Goal: Transaction & Acquisition: Purchase product/service

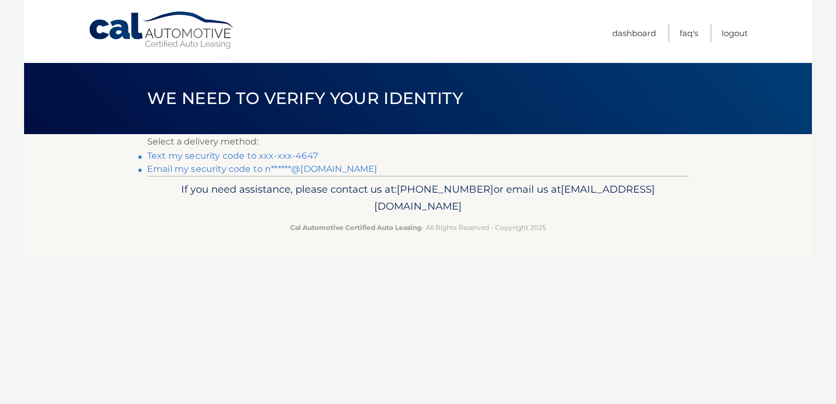
click at [230, 160] on link "Text my security code to xxx-xxx-4647" at bounding box center [232, 155] width 171 height 10
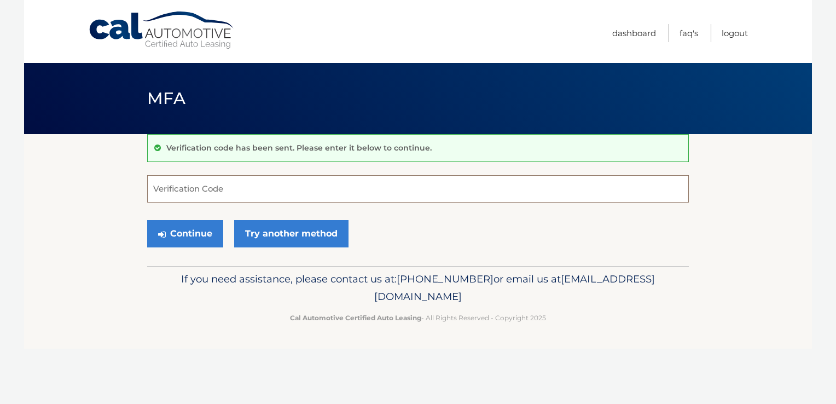
click at [236, 189] on input "Verification Code" at bounding box center [417, 188] width 541 height 27
type input "775341"
click at [193, 236] on button "Continue" at bounding box center [185, 233] width 76 height 27
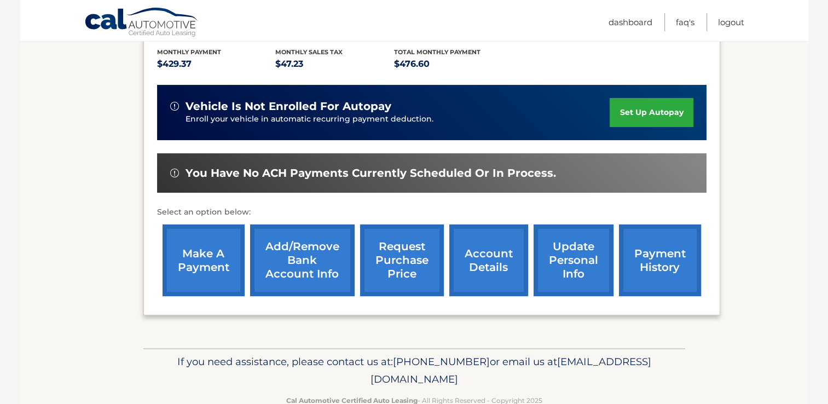
scroll to position [241, 0]
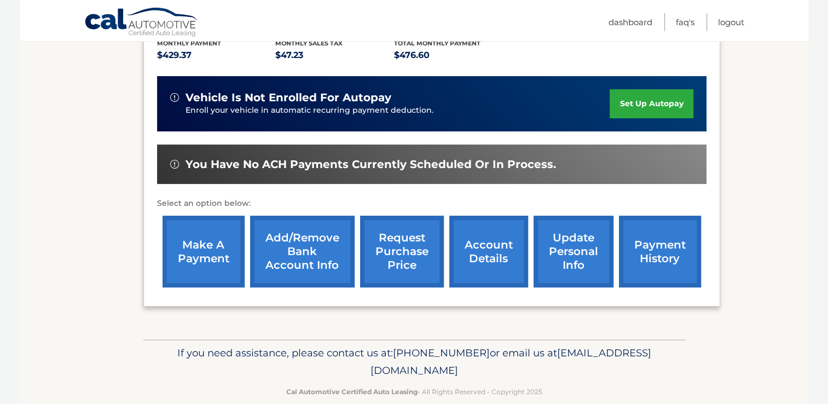
click at [200, 250] on link "make a payment" at bounding box center [203, 251] width 82 height 72
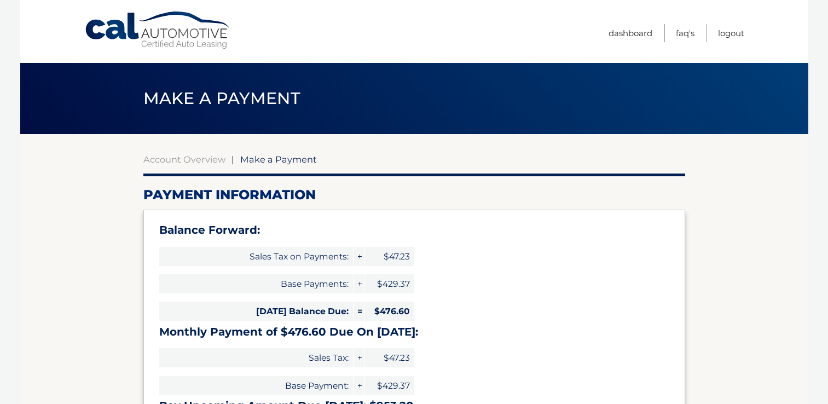
select select "YmY1MmJiMjAtYWMyYS00OTg5LTg0MTMtNTQ0ZWQ3ZTQwYzhk"
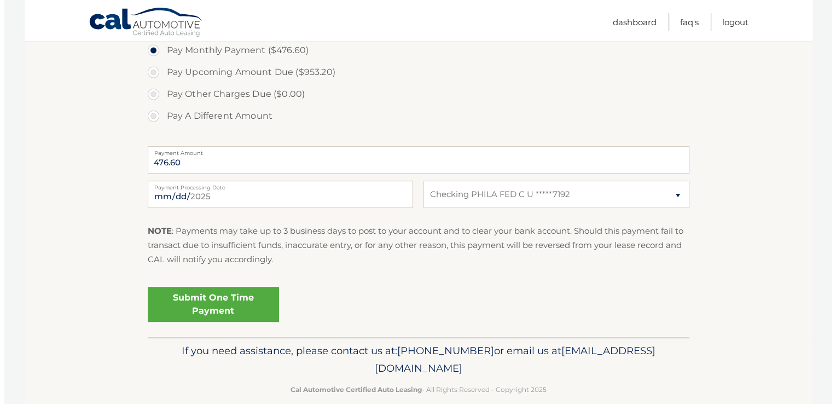
scroll to position [438, 0]
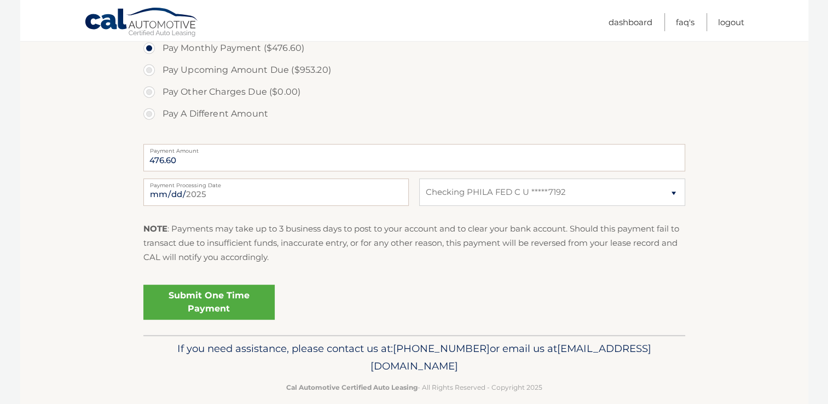
click at [189, 296] on link "Submit One Time Payment" at bounding box center [208, 301] width 131 height 35
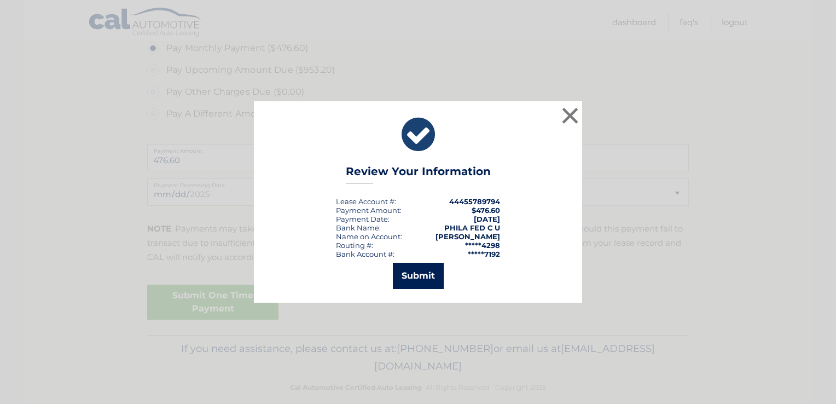
click at [415, 277] on button "Submit" at bounding box center [418, 276] width 51 height 26
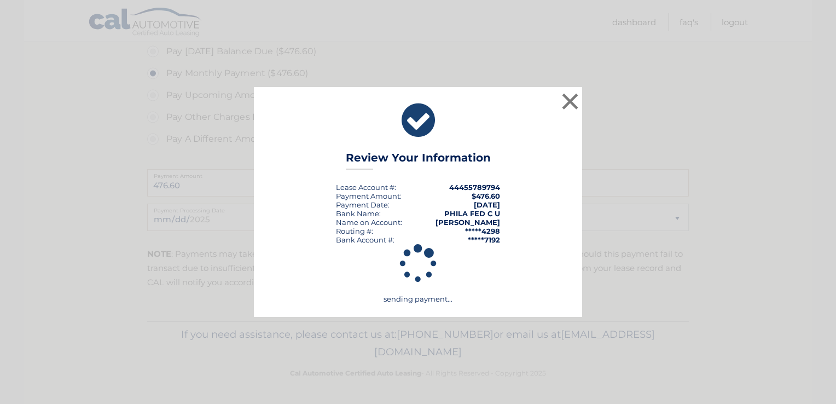
scroll to position [411, 0]
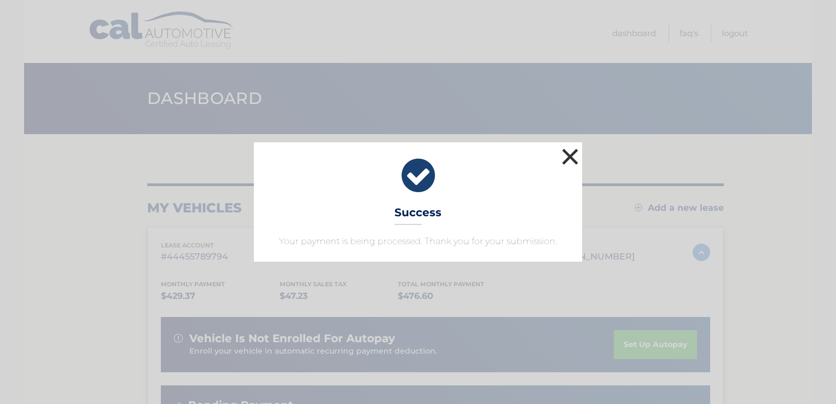
click at [575, 155] on button "×" at bounding box center [570, 156] width 22 height 22
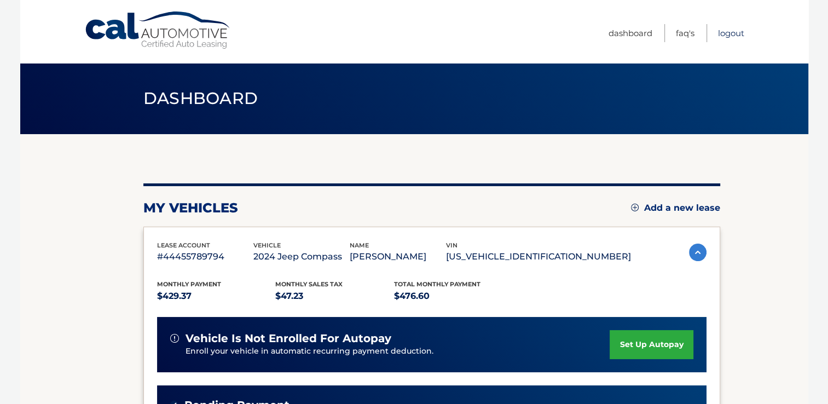
click at [732, 34] on link "Logout" at bounding box center [731, 33] width 26 height 18
